Goal: Obtain resource: Obtain resource

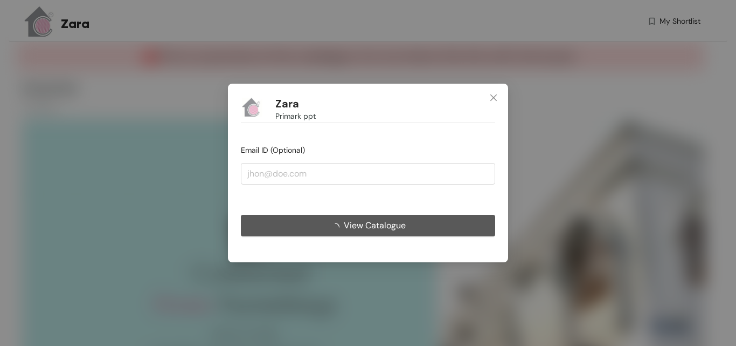
click at [366, 224] on span "View Catalogue" at bounding box center [375, 224] width 62 height 13
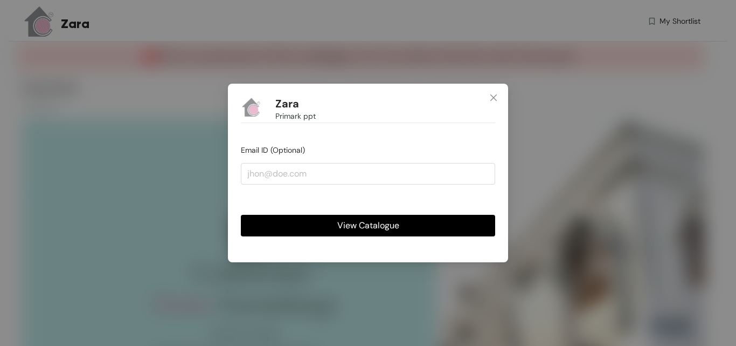
click at [384, 227] on span "View Catalogue" at bounding box center [368, 224] width 62 height 13
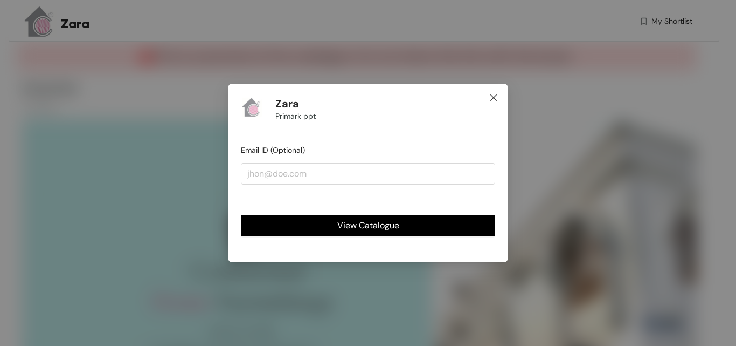
click at [495, 98] on icon "close" at bounding box center [493, 97] width 9 height 9
